Goal: Task Accomplishment & Management: Manage account settings

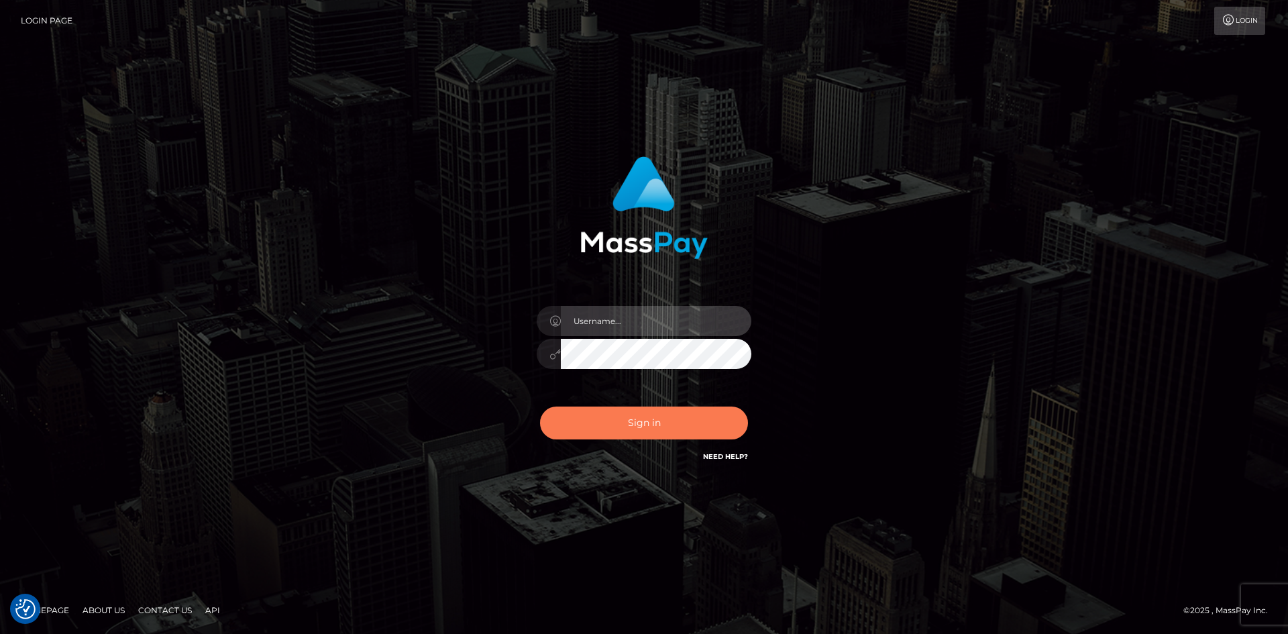
type input "tinan"
click at [696, 421] on button "Sign in" at bounding box center [644, 422] width 208 height 33
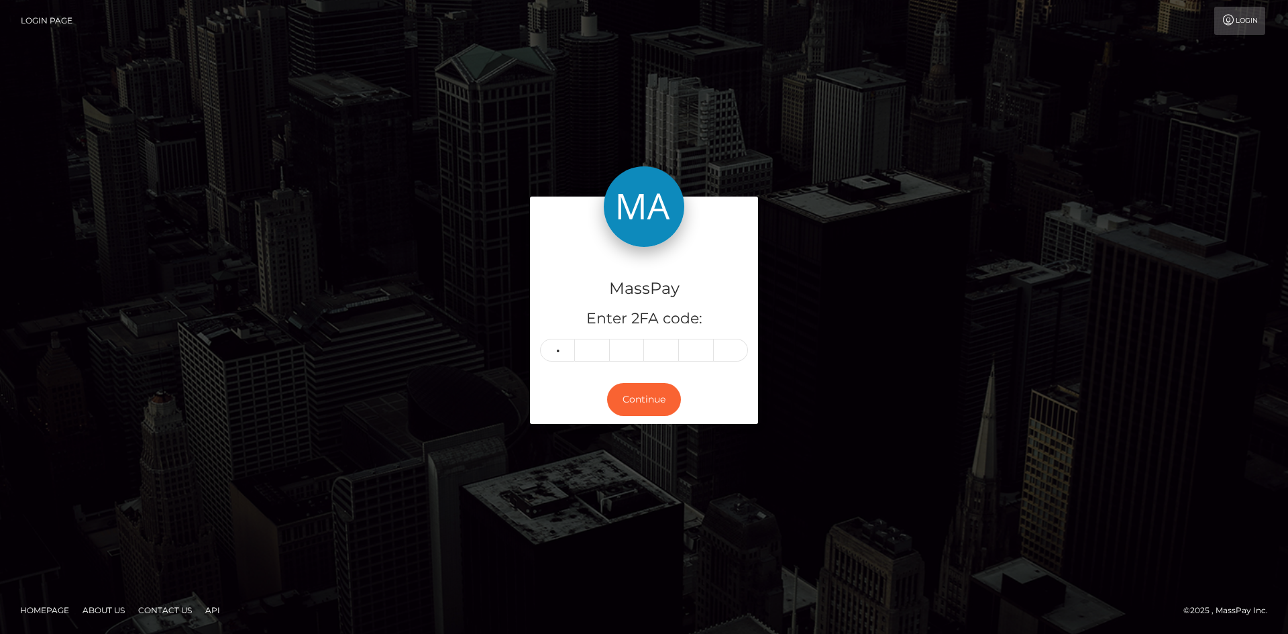
type input "3"
type input "4"
type input "5"
type input "3"
type input "8"
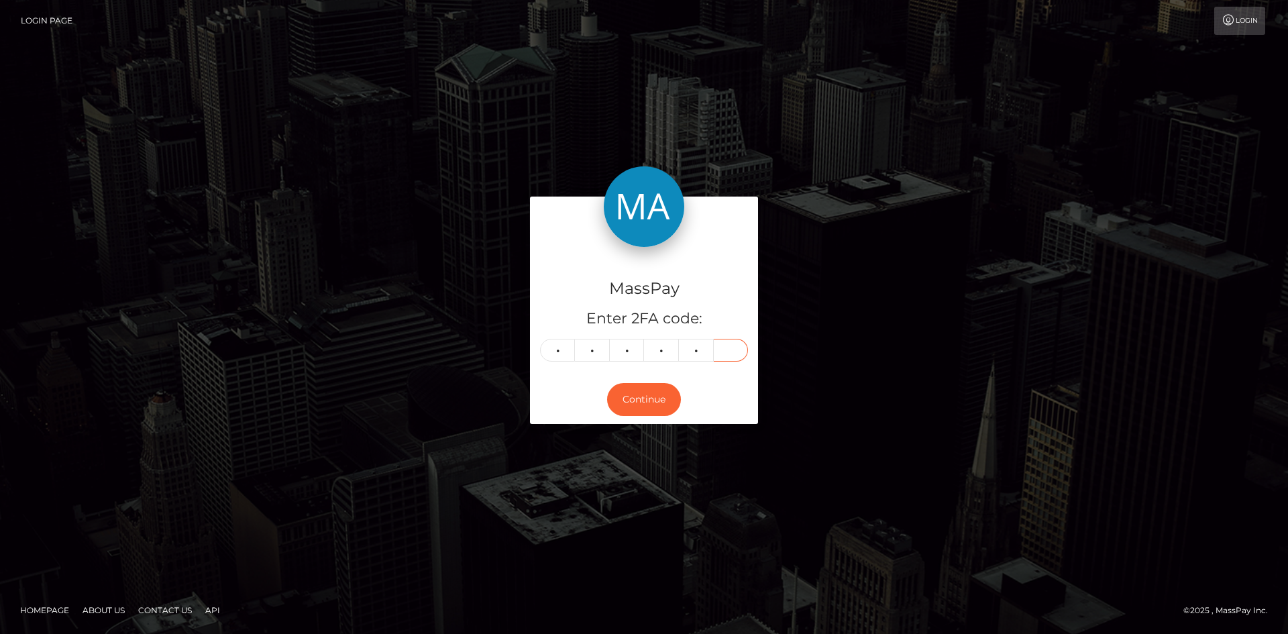
type input "5"
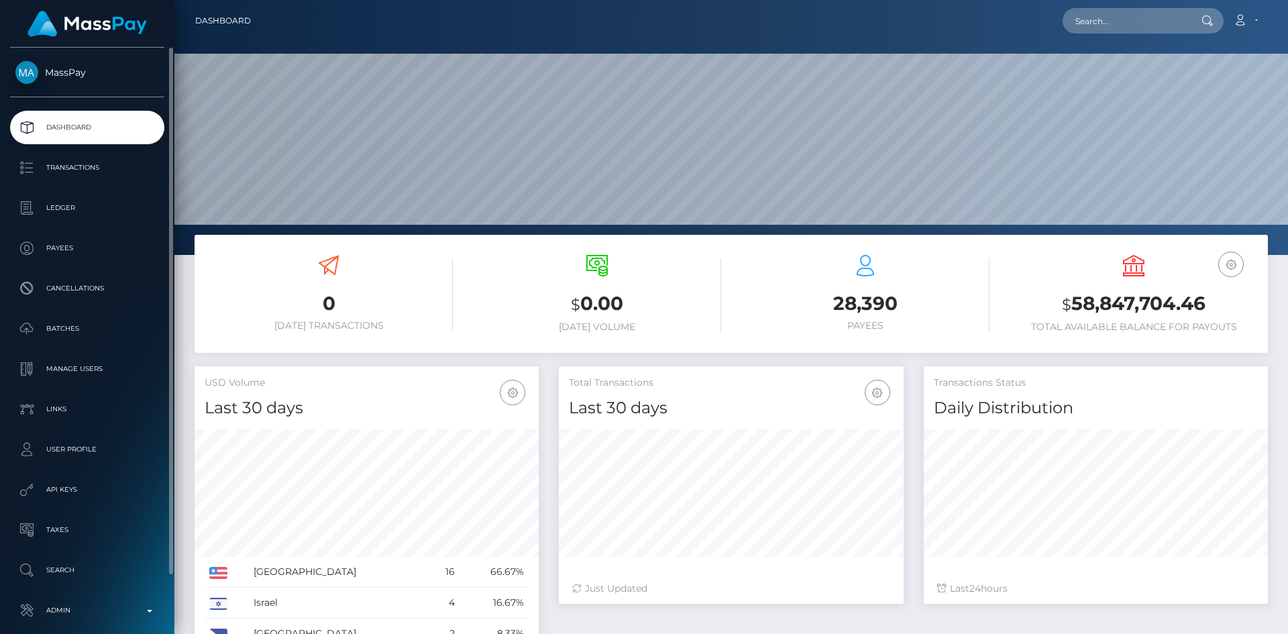
scroll to position [238, 345]
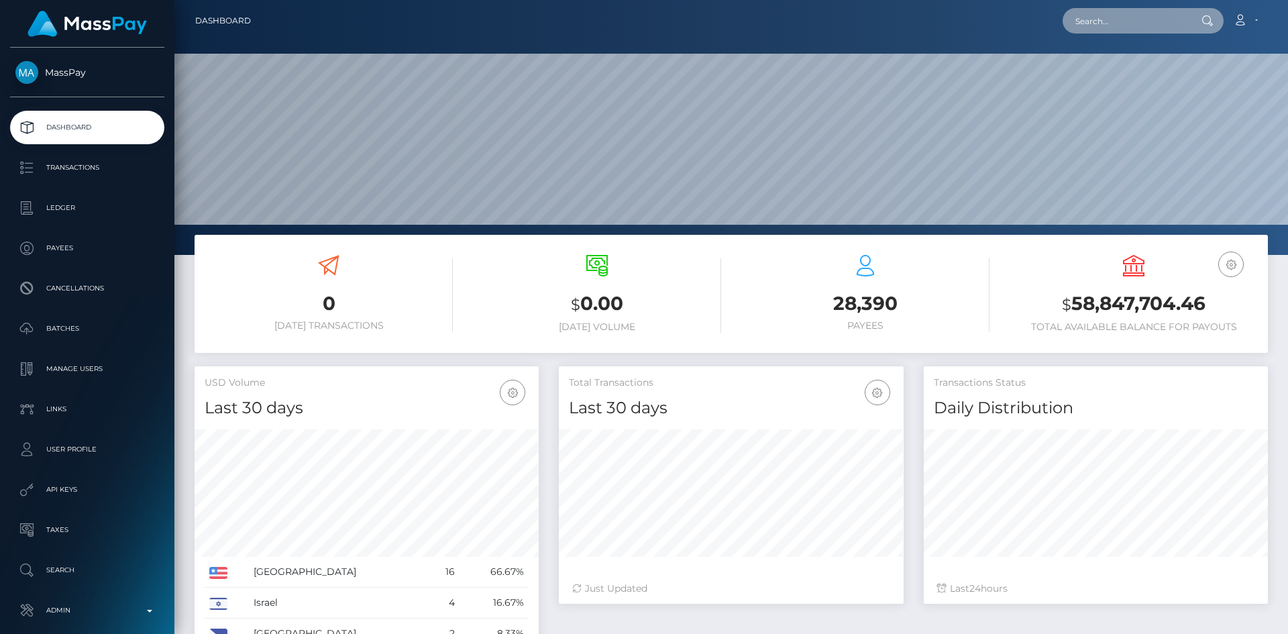
paste input "auth0|bQT8QRe0dKYBEyupIekSGKunvcd2"
type input "auth0|bQT8QRe0dKYBEyupIekSGKunvcd2"
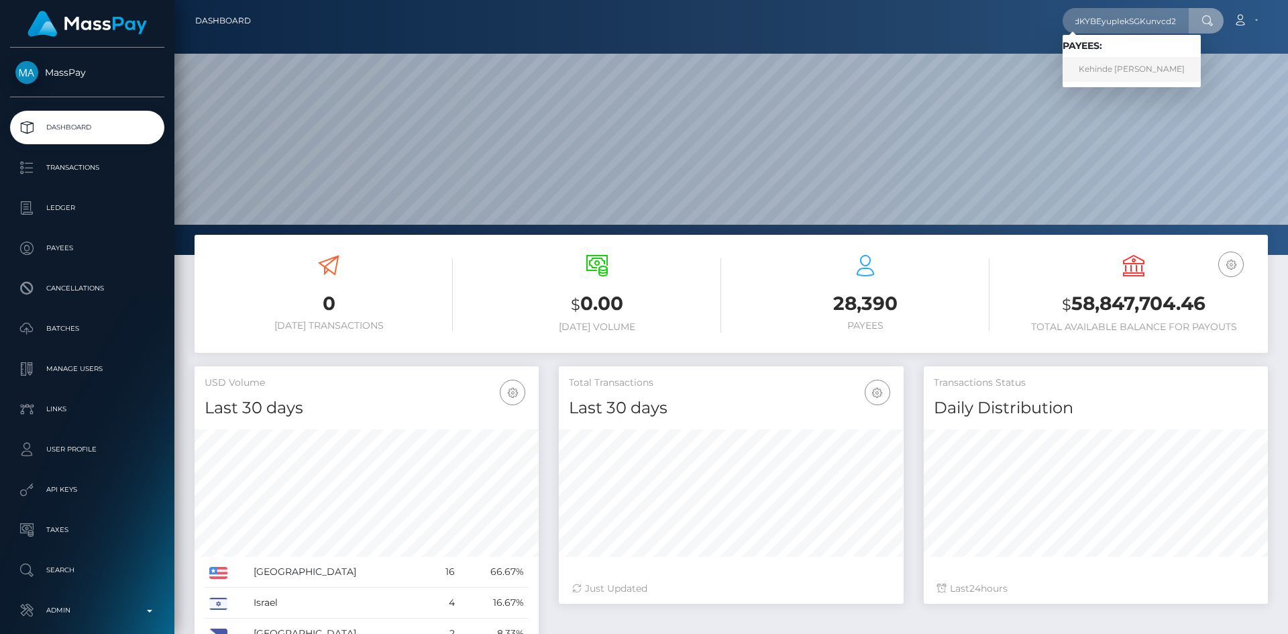
click at [1138, 74] on link "Kehinde James Banwo" at bounding box center [1131, 69] width 138 height 25
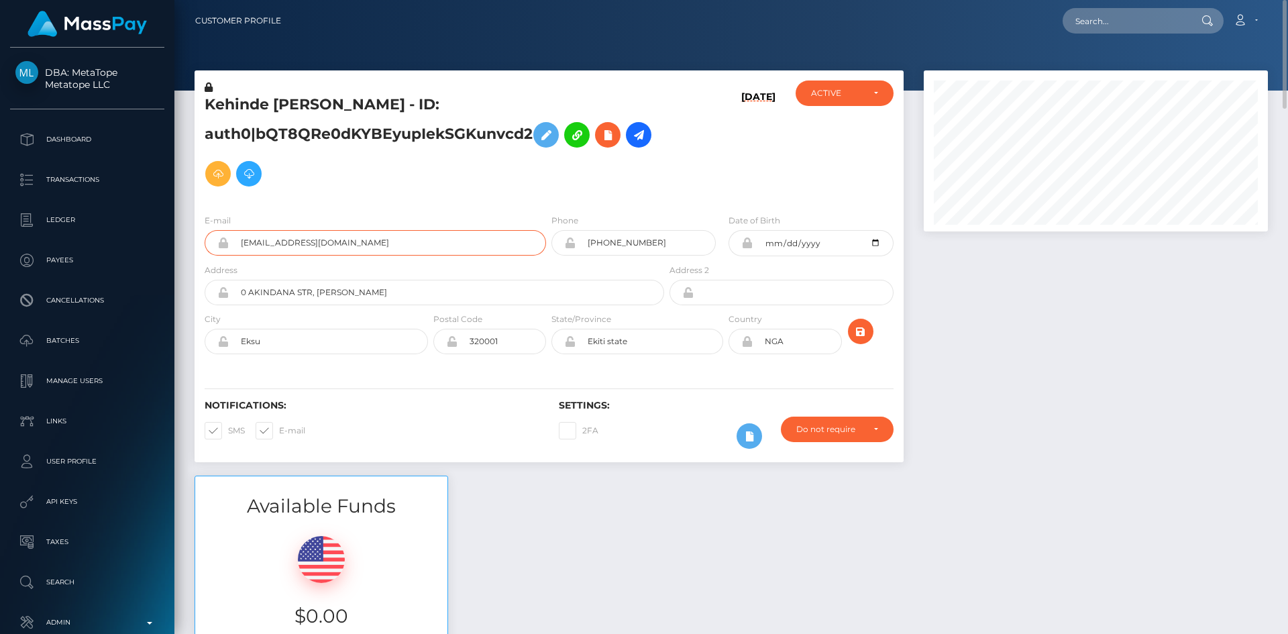
drag, startPoint x: 379, startPoint y: 245, endPoint x: 241, endPoint y: 242, distance: 138.2
click at [241, 242] on input "[EMAIL_ADDRESS][DOMAIN_NAME]" at bounding box center [387, 242] width 317 height 25
